Goal: Task Accomplishment & Management: Manage account settings

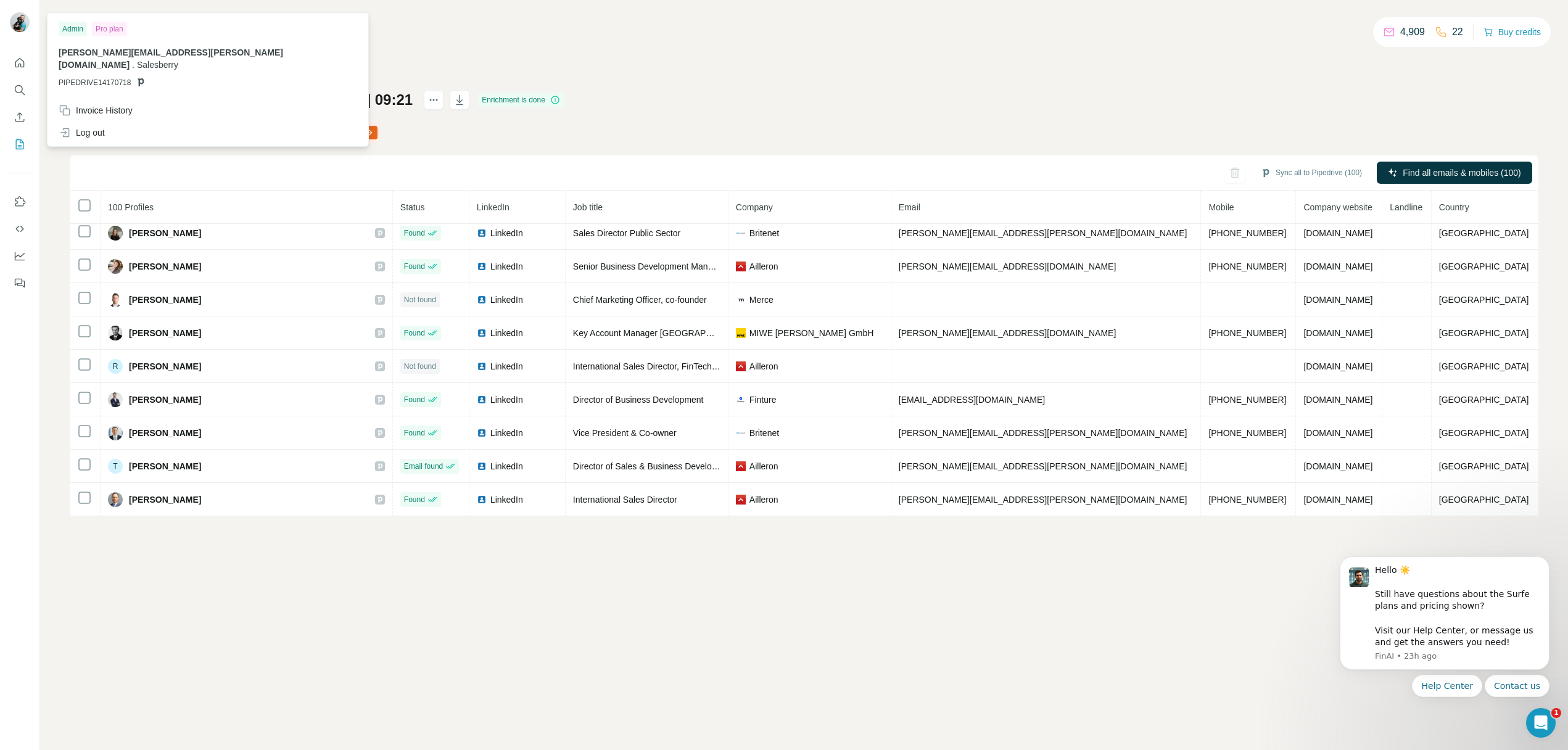
click at [23, 24] on img at bounding box center [20, 22] width 20 height 20
click at [20, 251] on icon "Dashboard" at bounding box center [20, 256] width 12 height 12
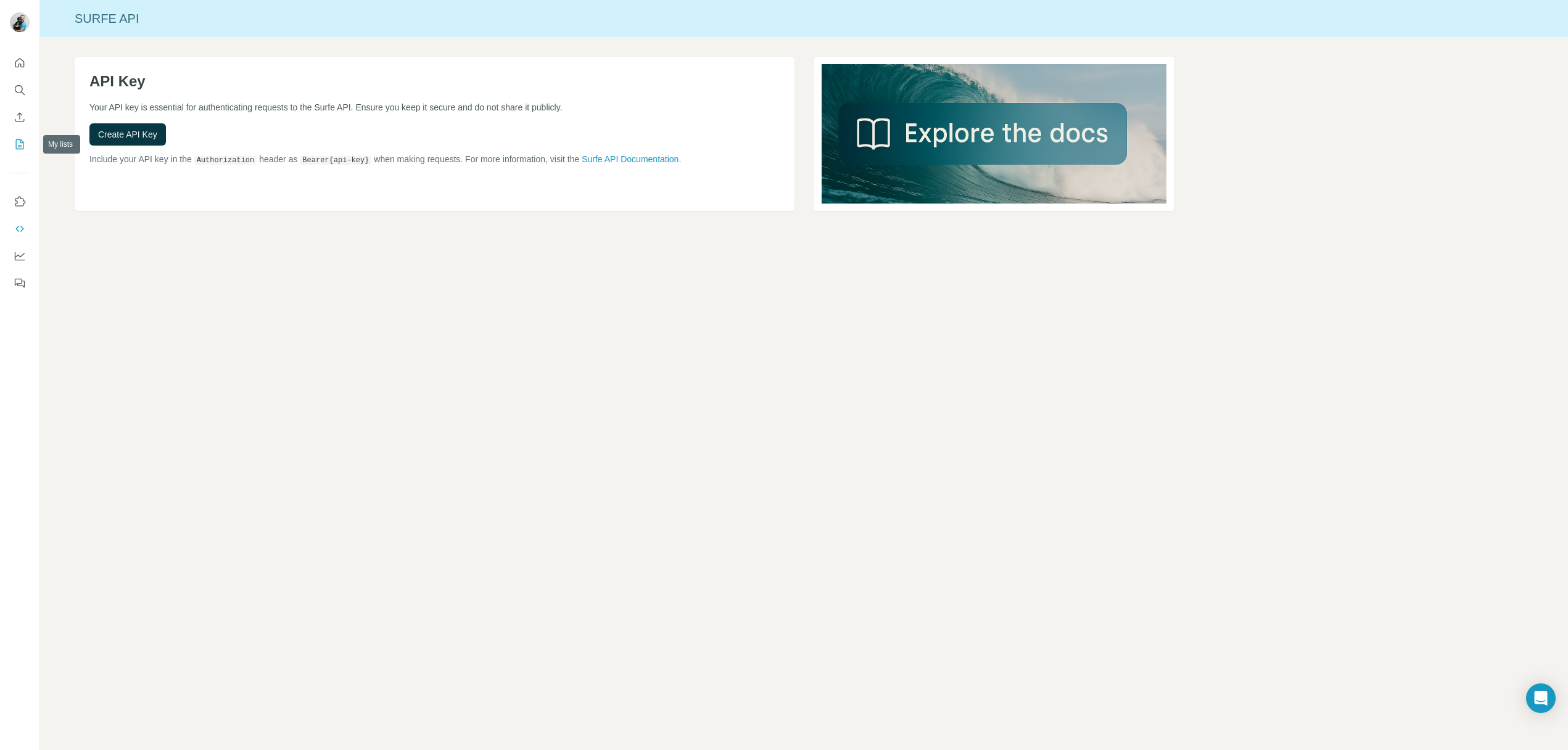
click at [17, 145] on icon "My lists" at bounding box center [20, 144] width 12 height 12
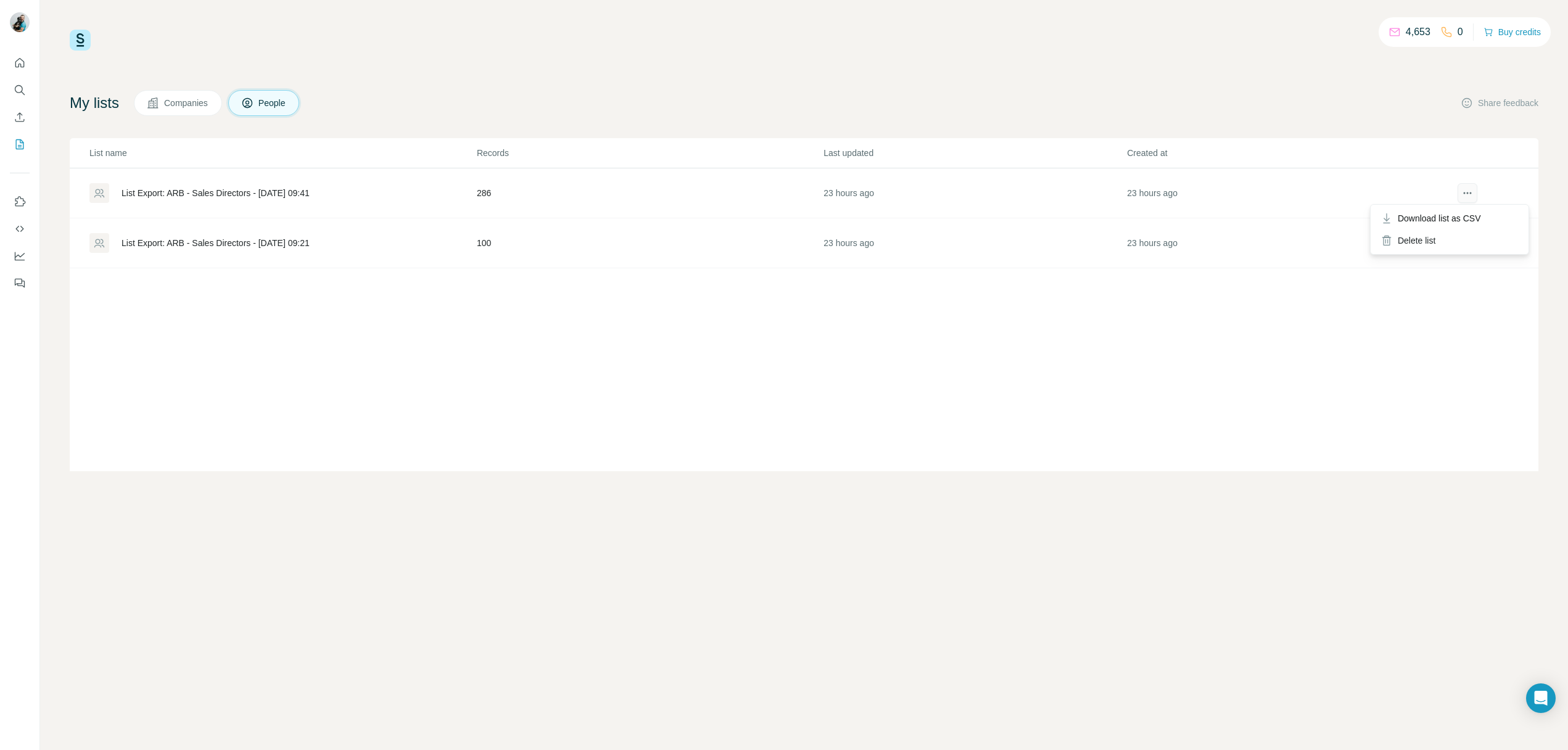
click at [1471, 192] on icon "actions" at bounding box center [1467, 193] width 12 height 12
click at [1255, 189] on td "23 hours ago" at bounding box center [1278, 193] width 304 height 50
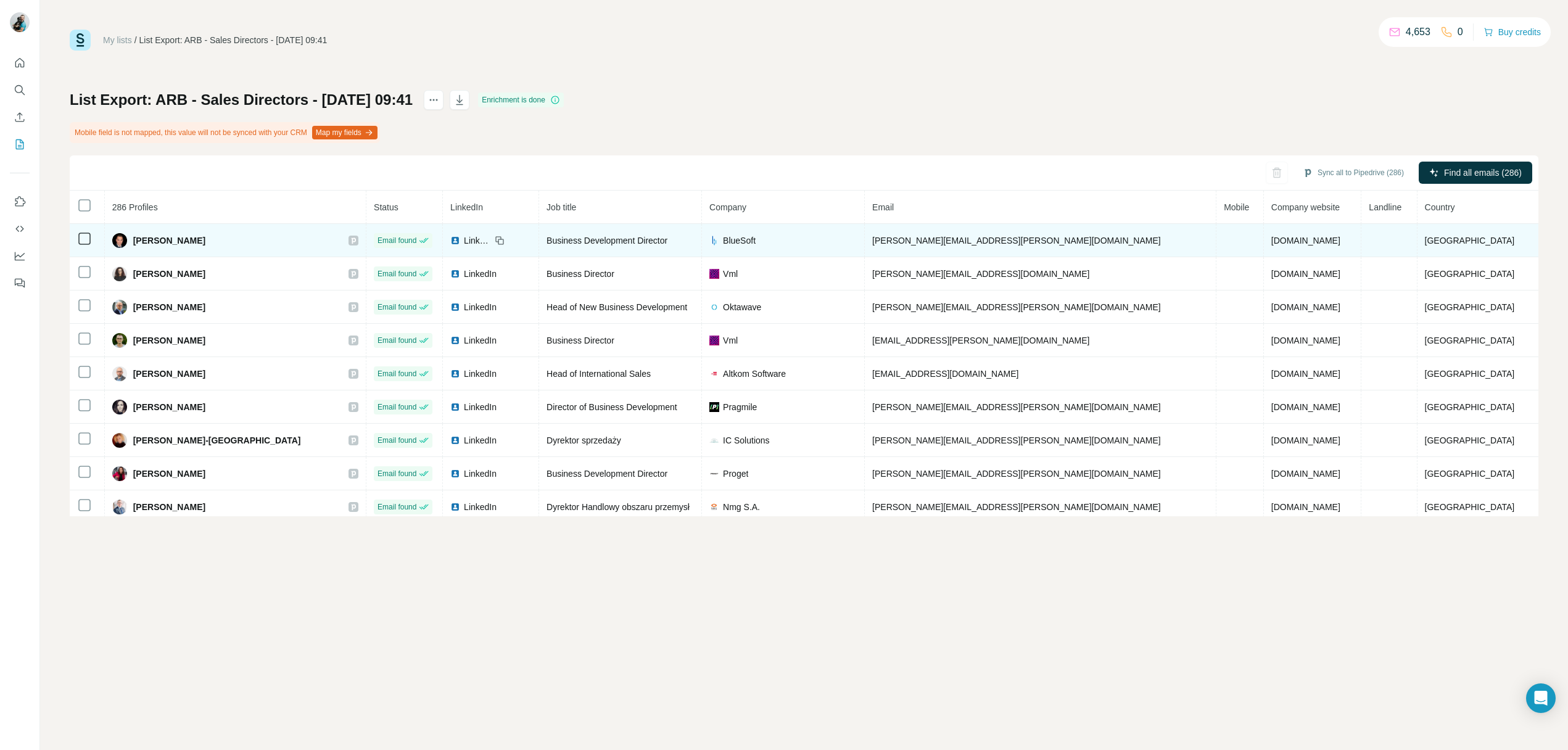
click at [1222, 247] on td at bounding box center [1240, 240] width 47 height 33
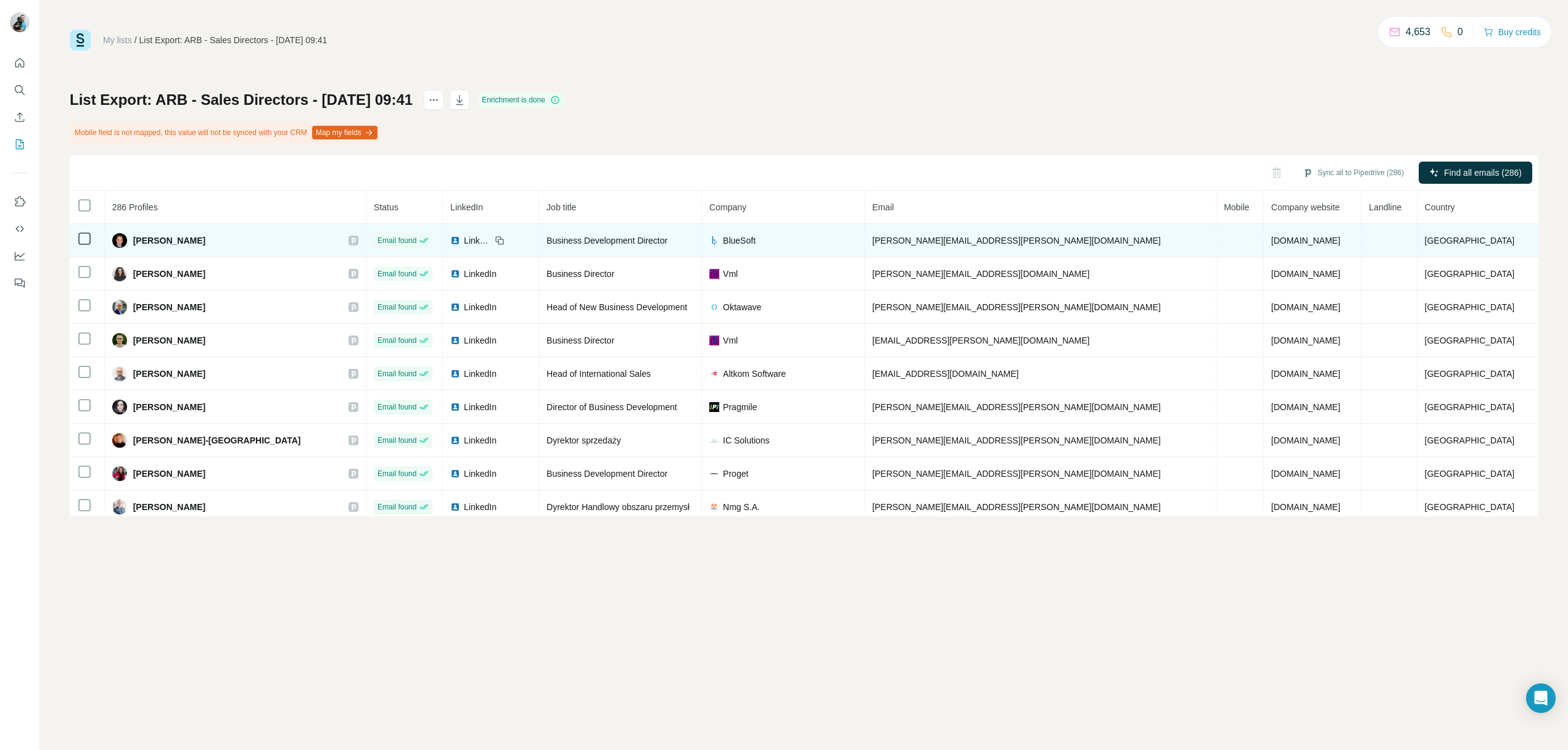
click at [1222, 247] on td at bounding box center [1240, 240] width 47 height 33
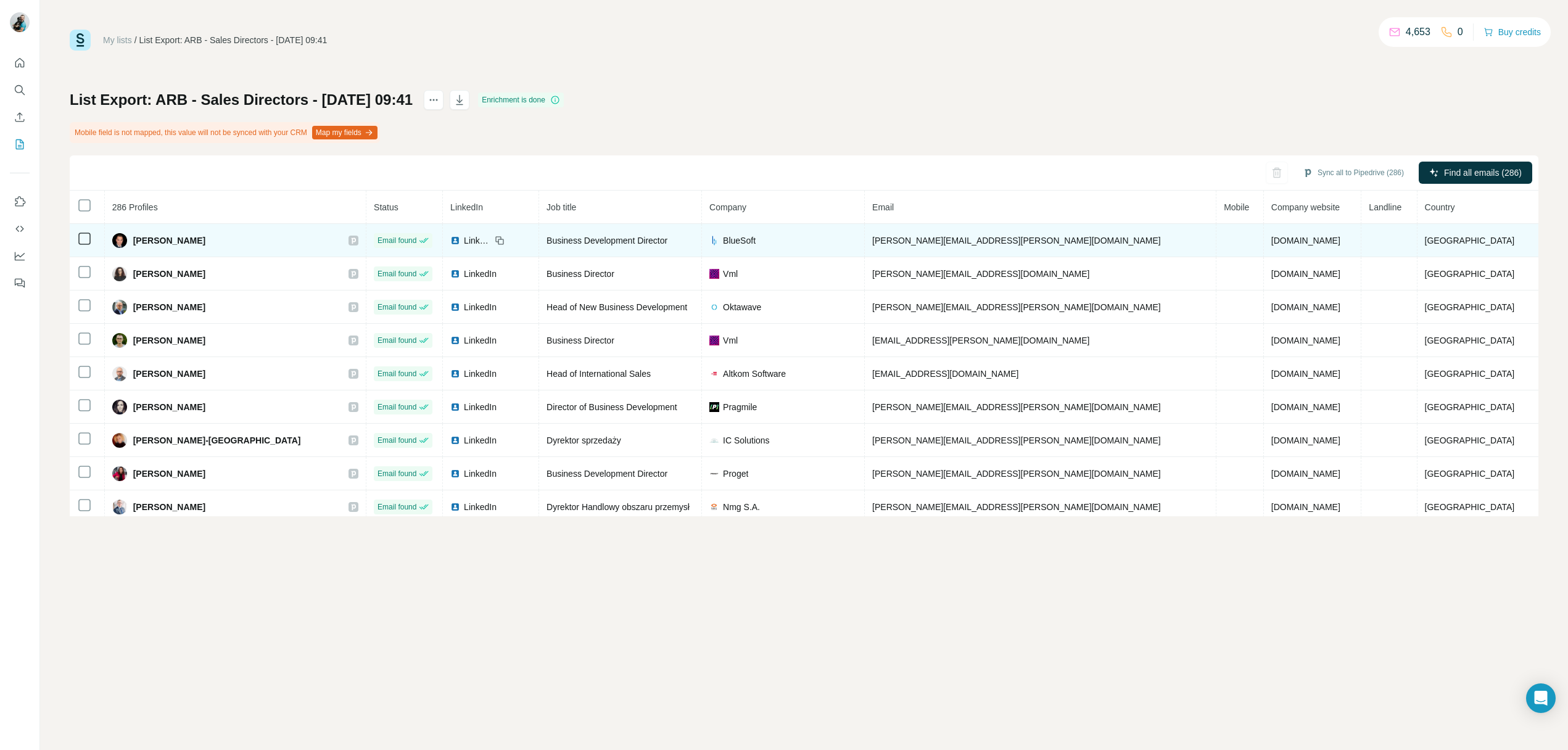
click at [1222, 247] on td at bounding box center [1240, 240] width 47 height 33
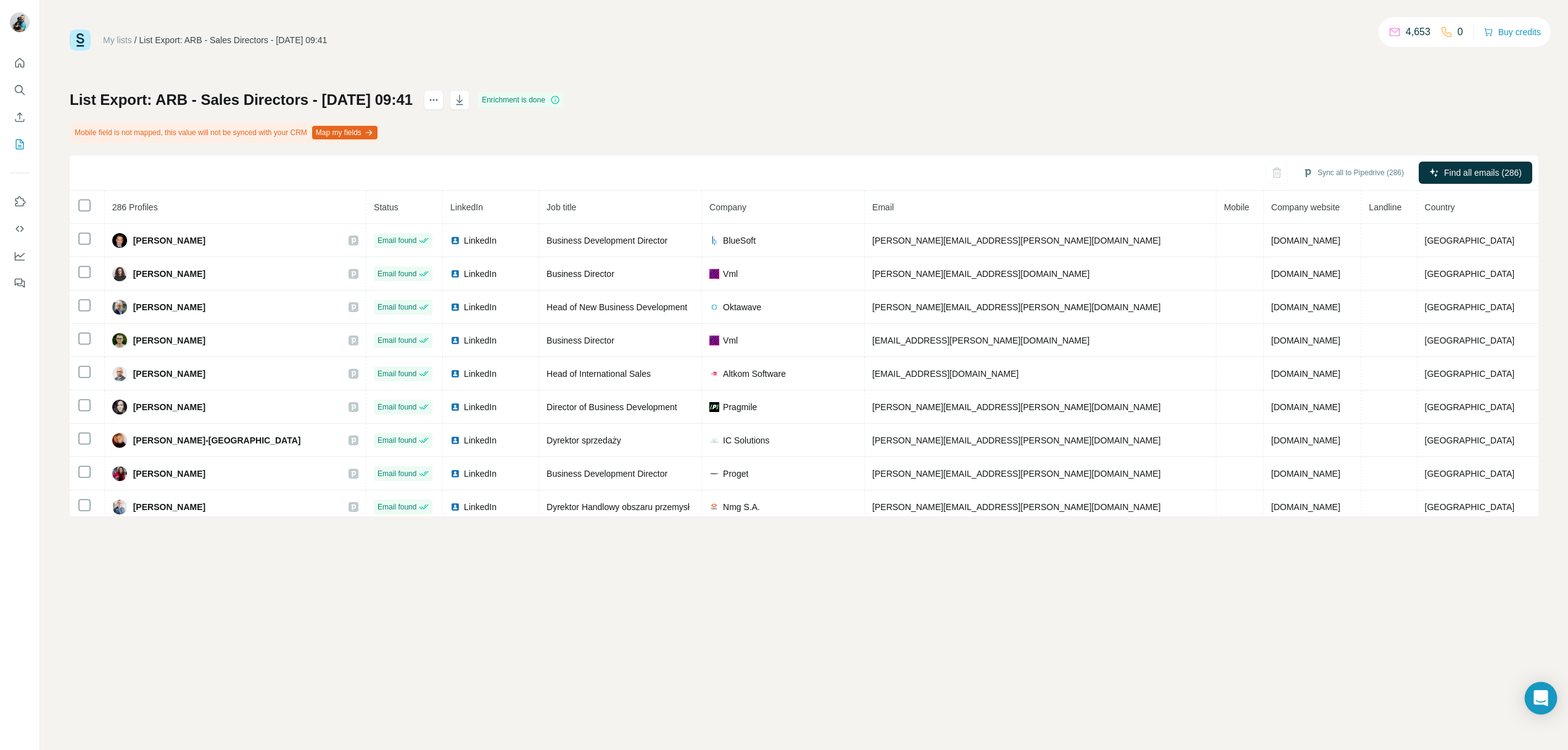
click at [1548, 700] on div "Open Intercom Messenger" at bounding box center [1541, 698] width 33 height 33
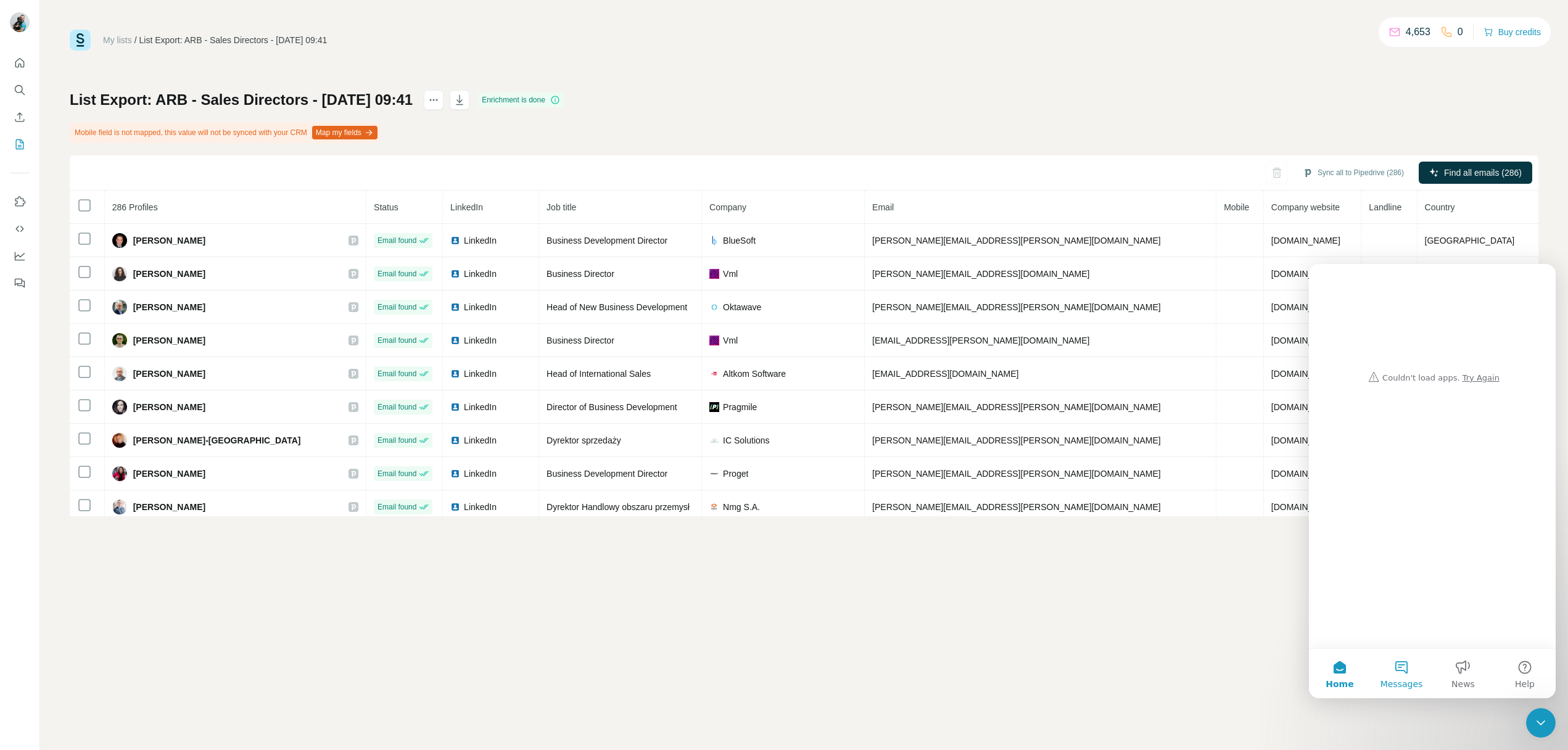
click at [1405, 671] on button "Messages" at bounding box center [1401, 673] width 62 height 50
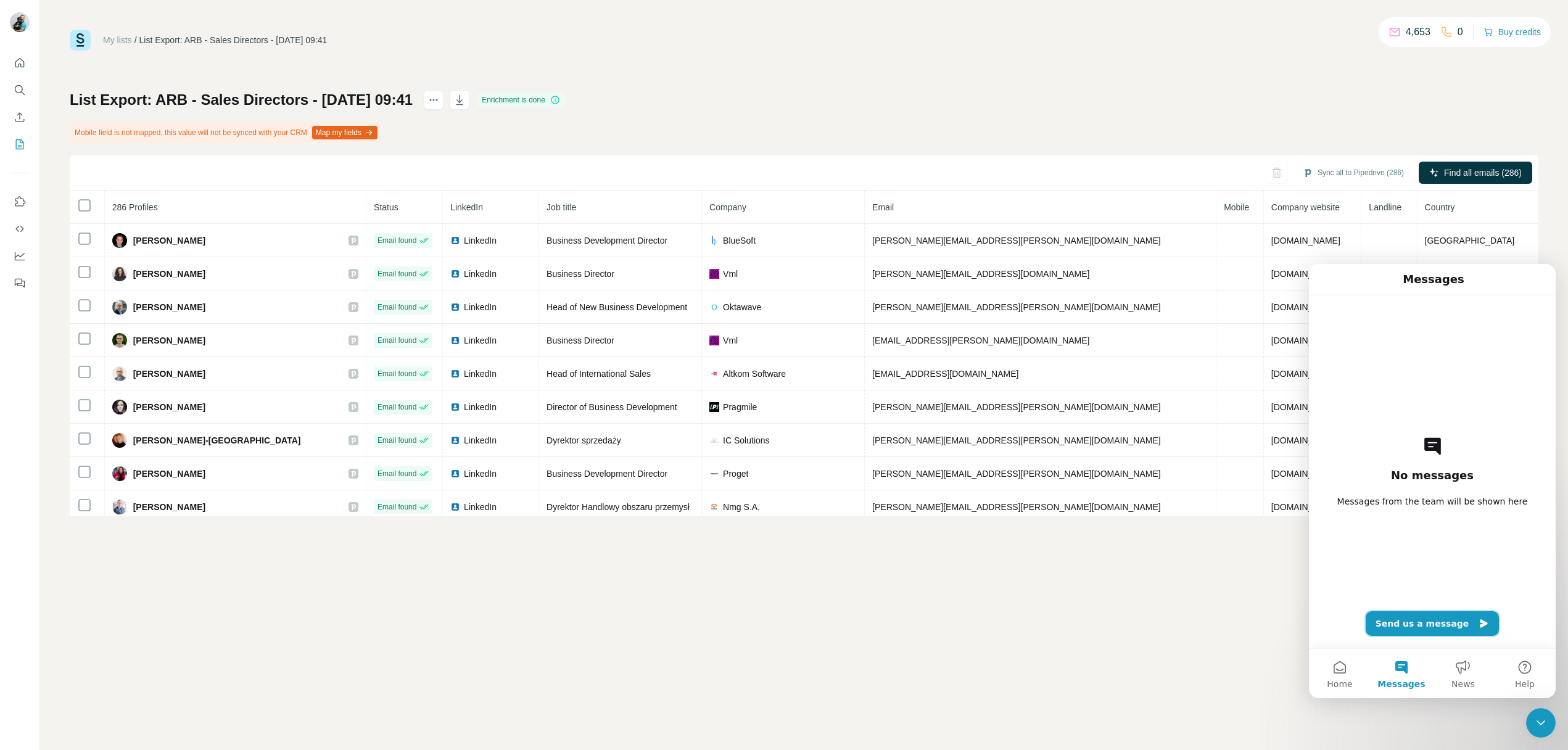
click at [1451, 620] on button "Send us a message" at bounding box center [1432, 624] width 134 height 24
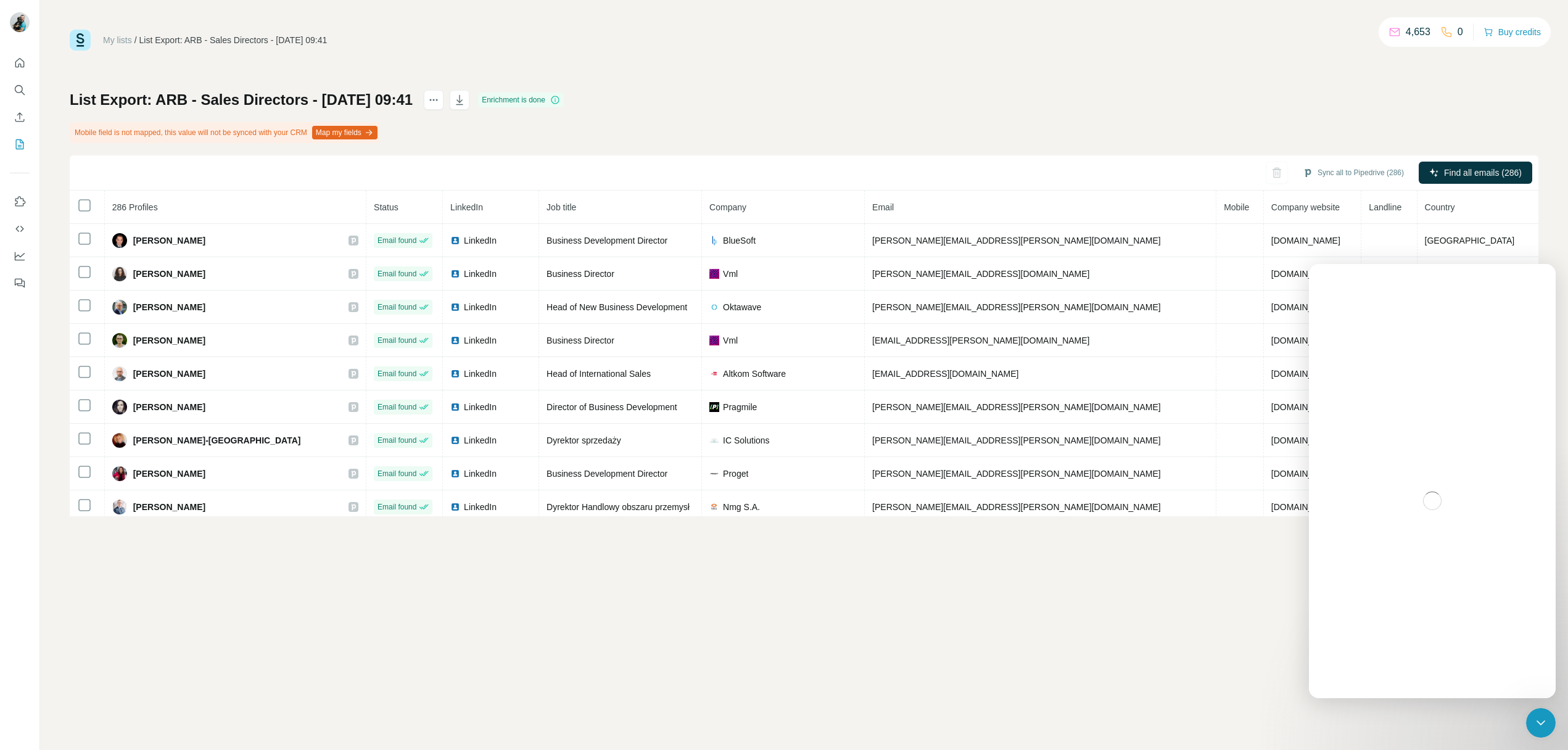
click at [624, 581] on div "My lists / List Export: ARB - Sales Directors - 13/08/2025 09:41 4,653 0 Buy cr…" at bounding box center [803, 375] width 1527 height 750
click at [1546, 721] on icon "Close Intercom Messenger" at bounding box center [1541, 723] width 15 height 15
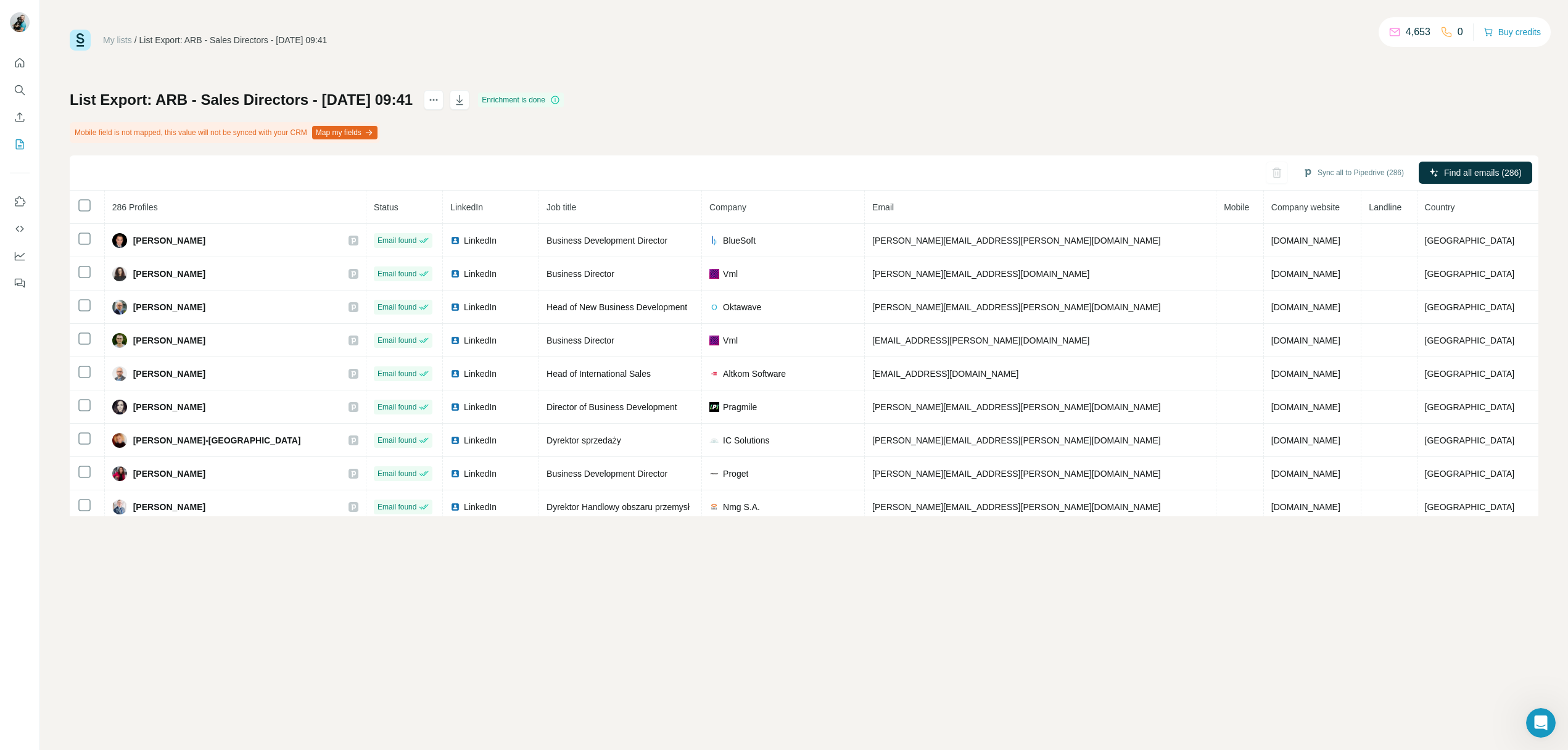
click at [1546, 721] on icon "Open Intercom Messenger" at bounding box center [1541, 724] width 20 height 20
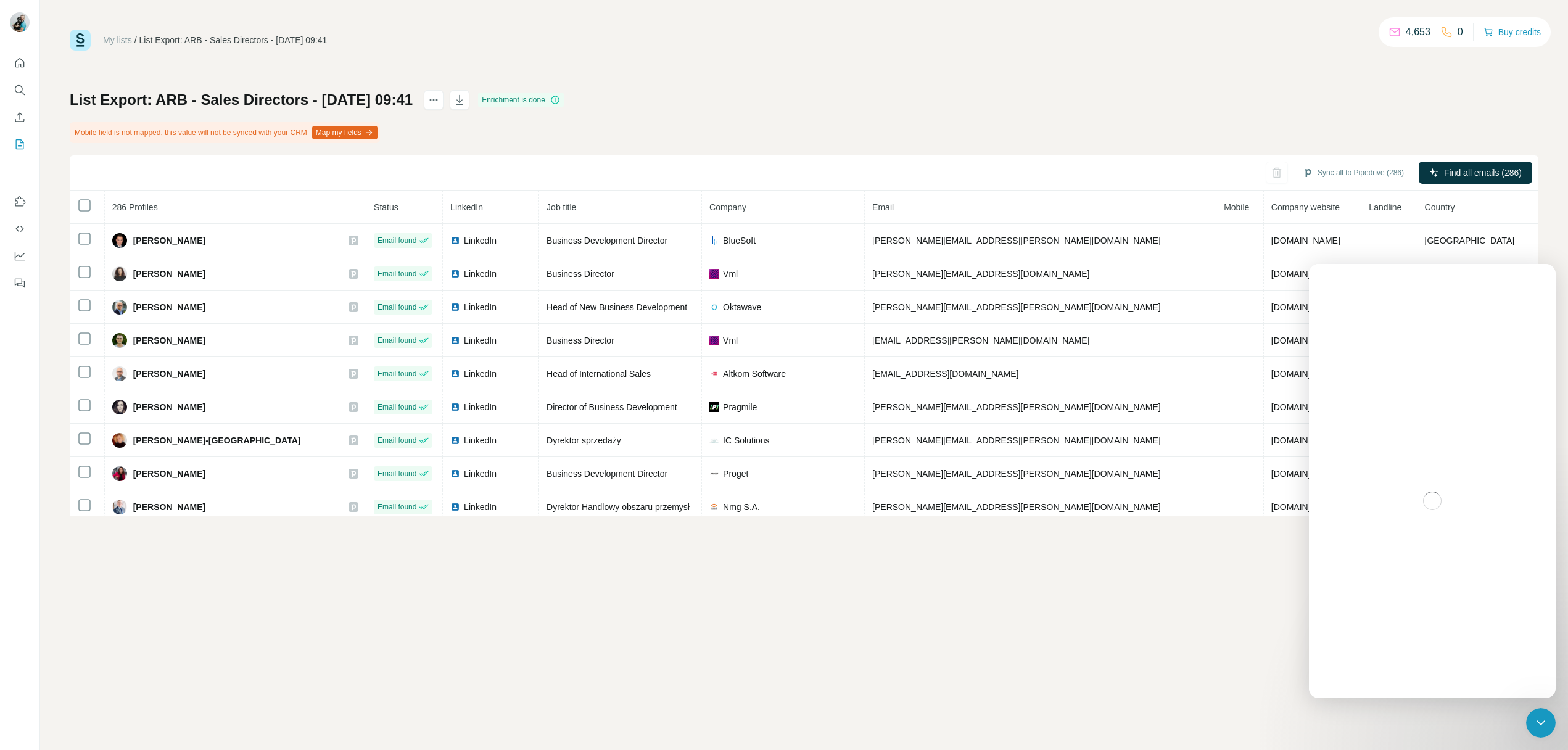
click at [767, 589] on div "My lists / List Export: ARB - Sales Directors - 13/08/2025 09:41 4,653 0 Buy cr…" at bounding box center [803, 375] width 1527 height 750
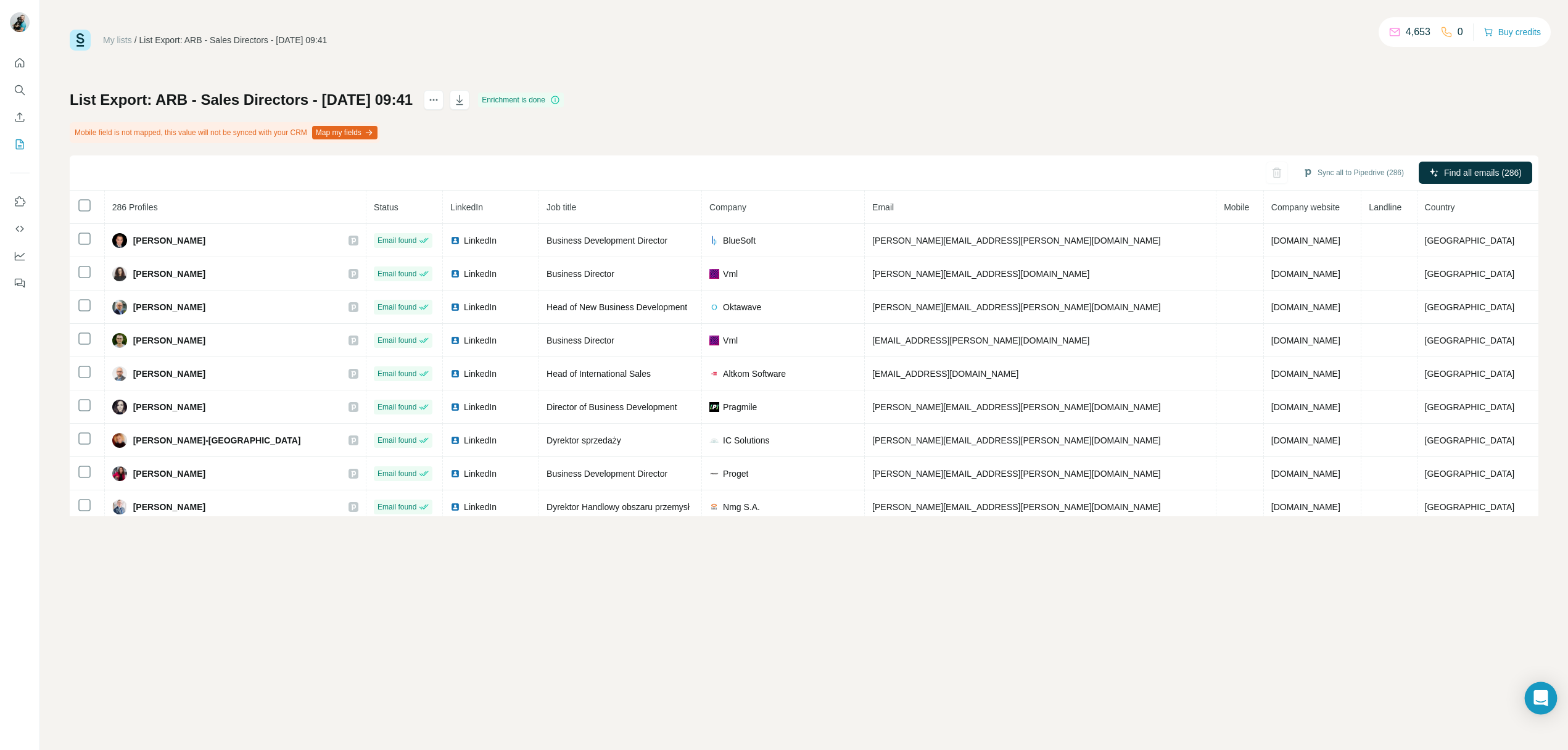
click at [1550, 695] on div "Open Intercom Messenger" at bounding box center [1541, 698] width 33 height 33
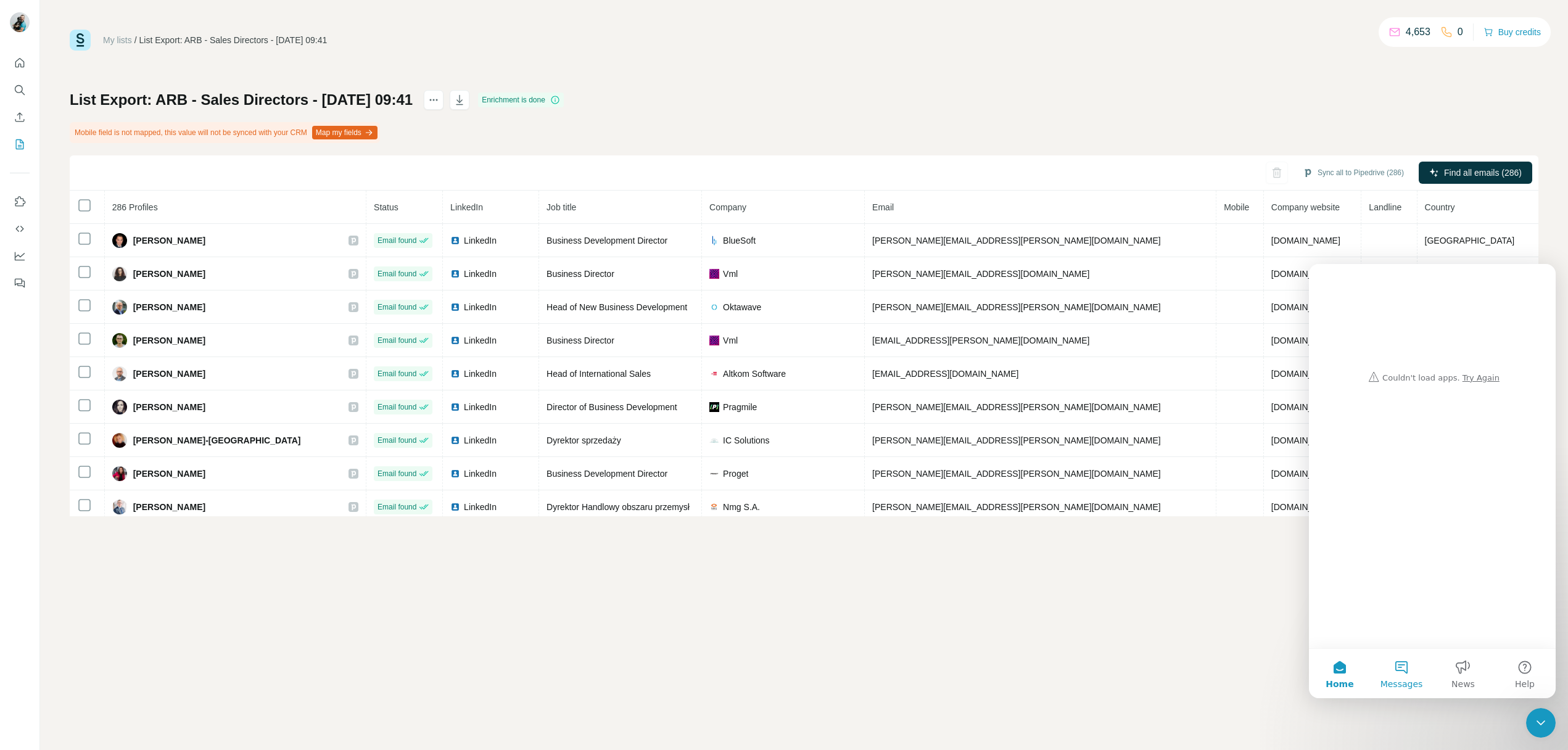
click at [1386, 671] on button "Messages" at bounding box center [1401, 673] width 62 height 50
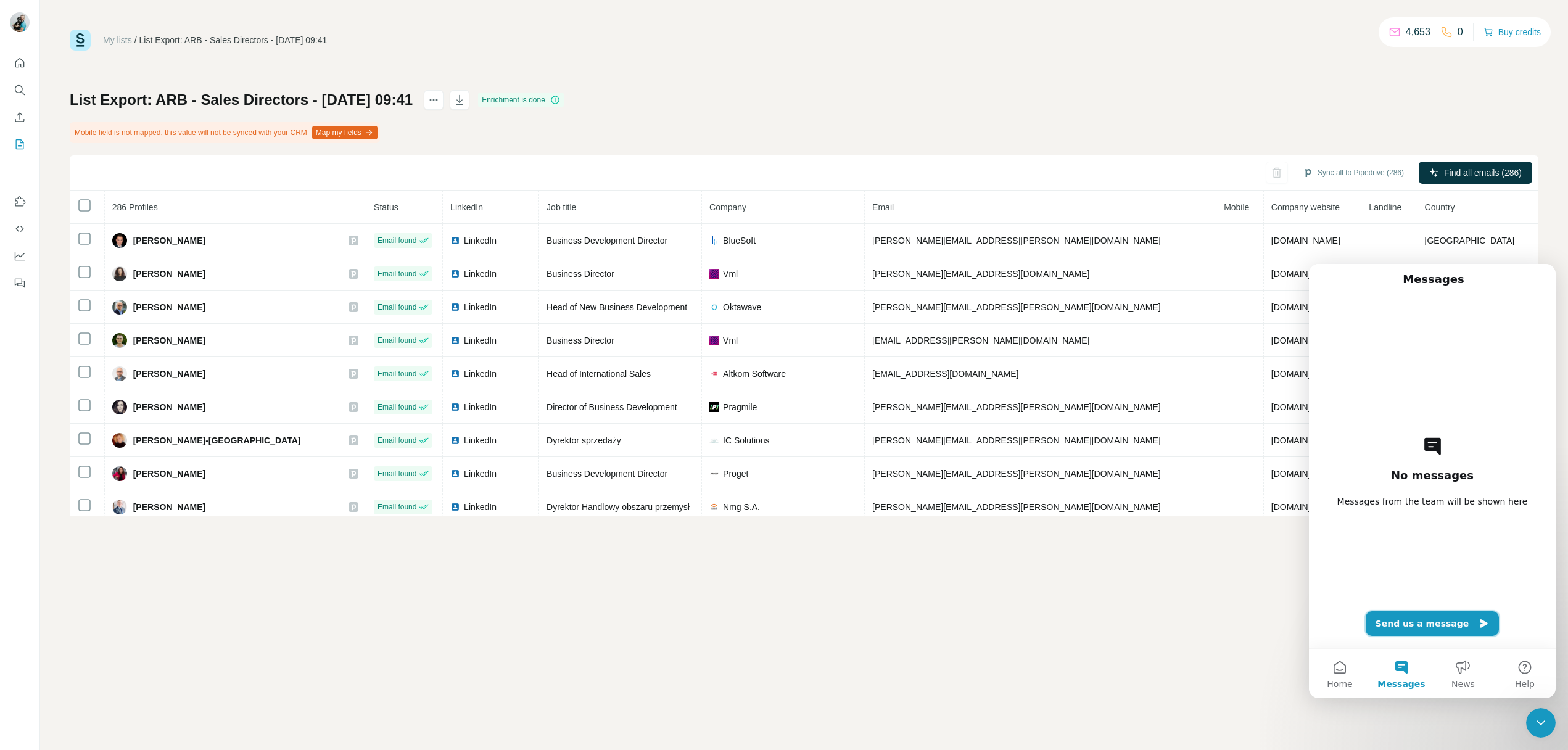
click at [1425, 627] on button "Send us a message" at bounding box center [1432, 624] width 134 height 24
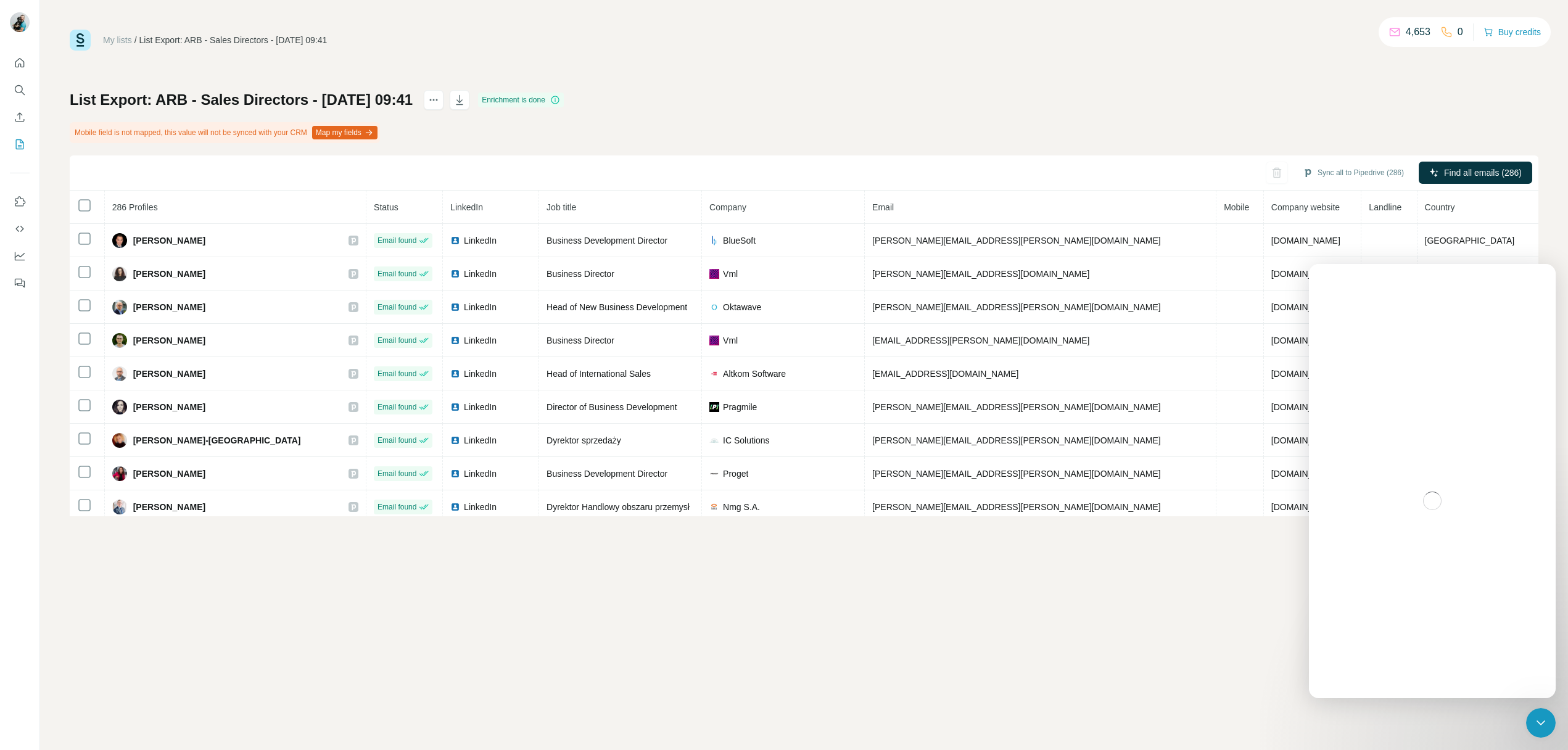
click at [1535, 728] on icon "Close Intercom Messenger" at bounding box center [1541, 723] width 15 height 15
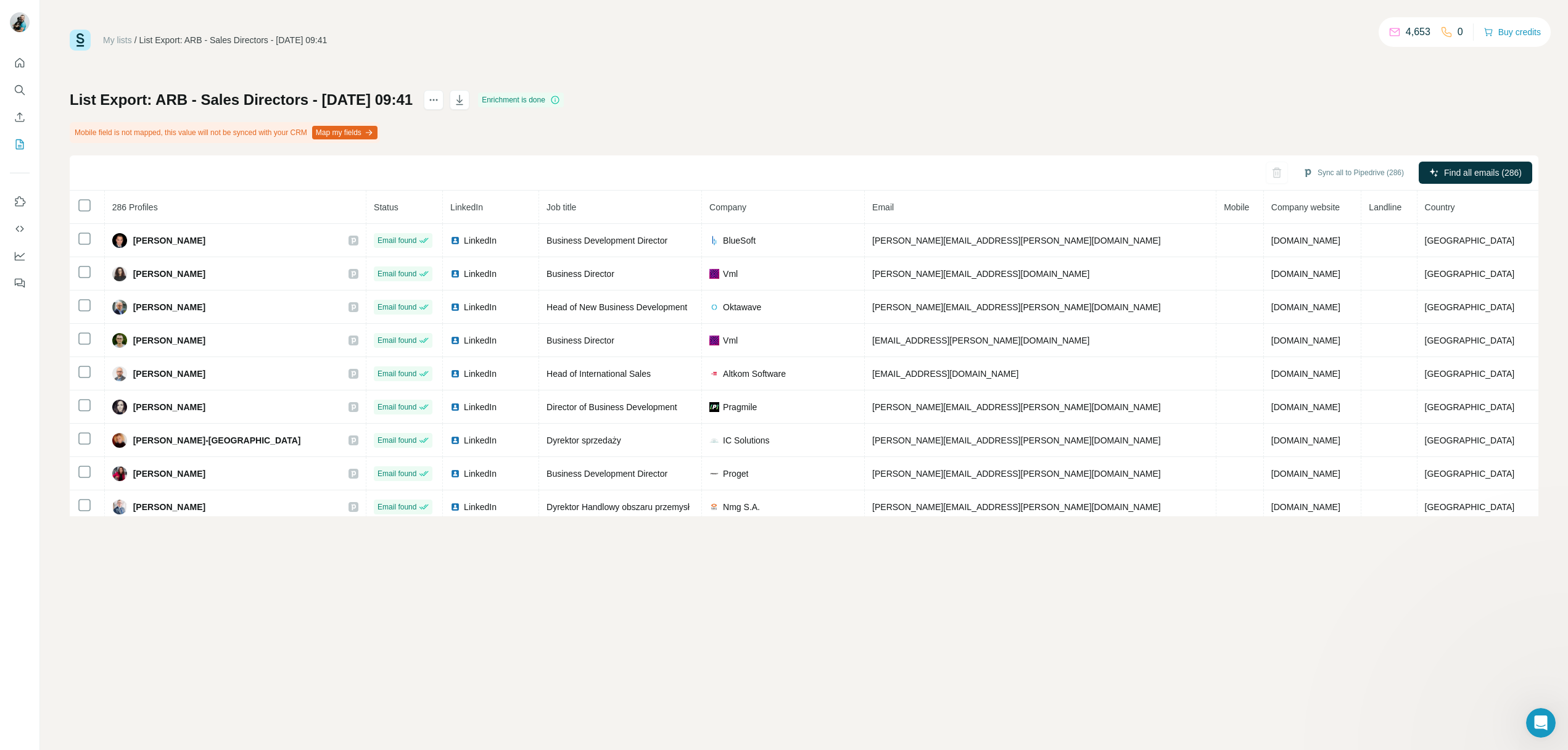
click at [1535, 728] on icon "Open Intercom Messenger" at bounding box center [1541, 724] width 20 height 20
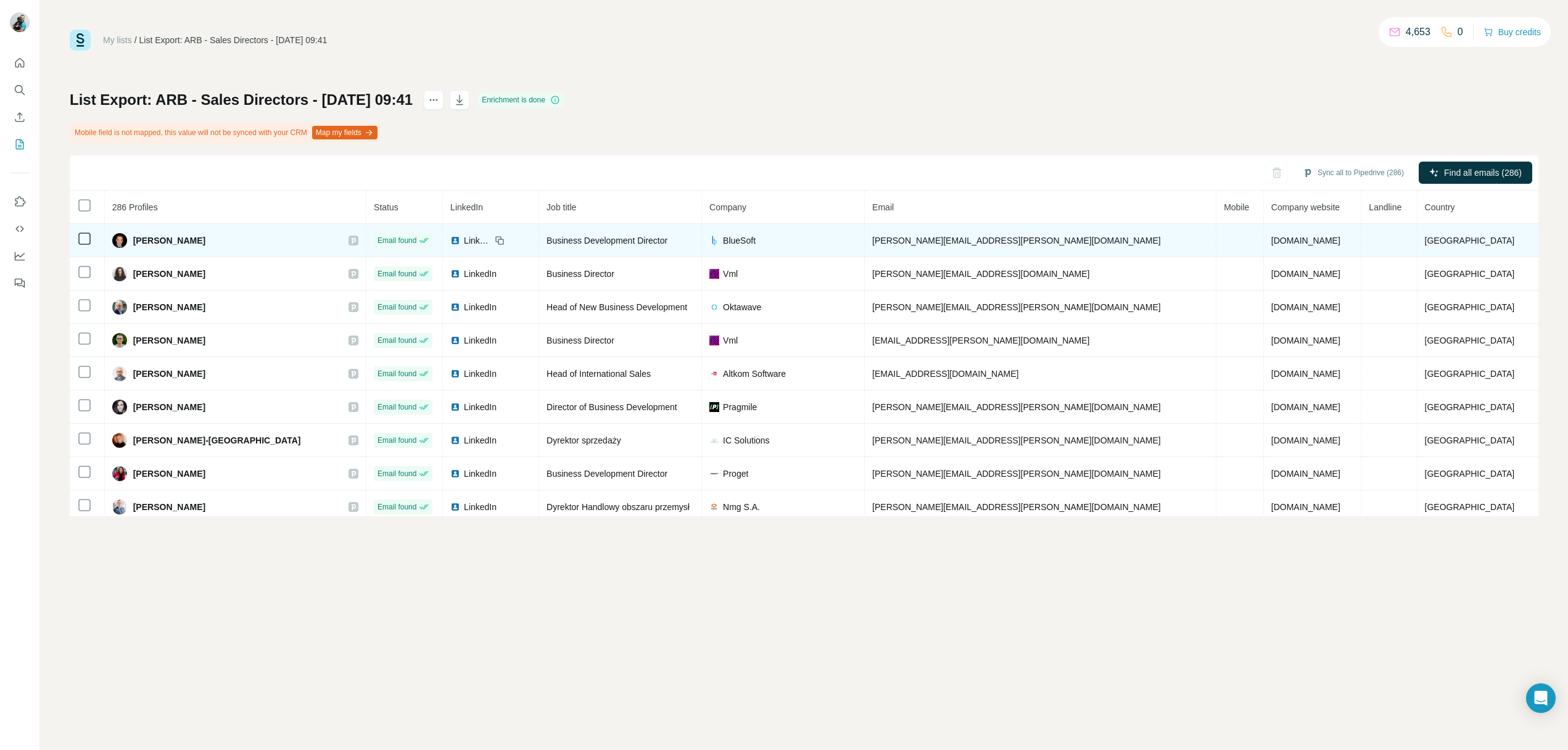
click at [1216, 238] on td at bounding box center [1240, 240] width 47 height 33
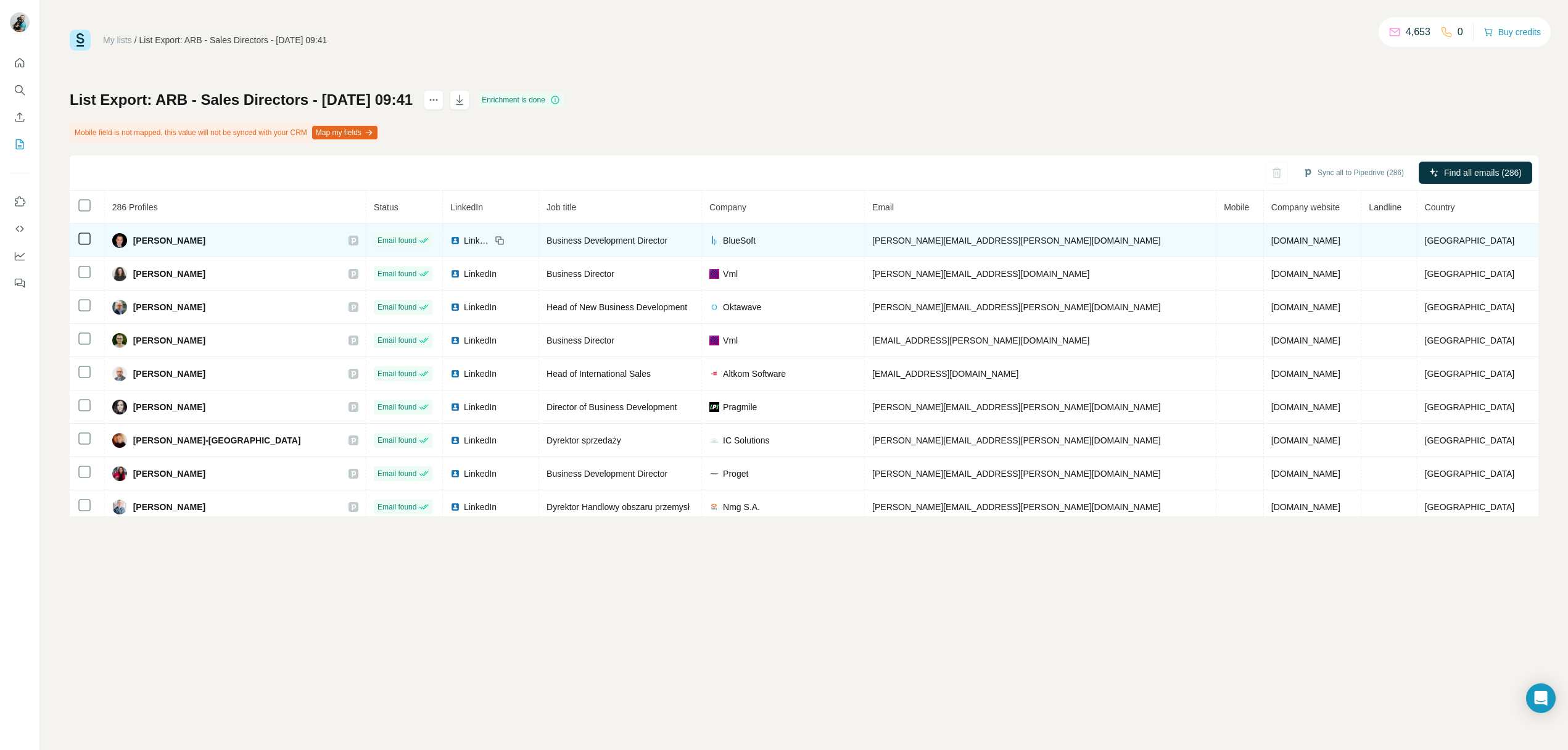
click at [1216, 238] on td at bounding box center [1240, 240] width 47 height 33
